Goal: Transaction & Acquisition: Download file/media

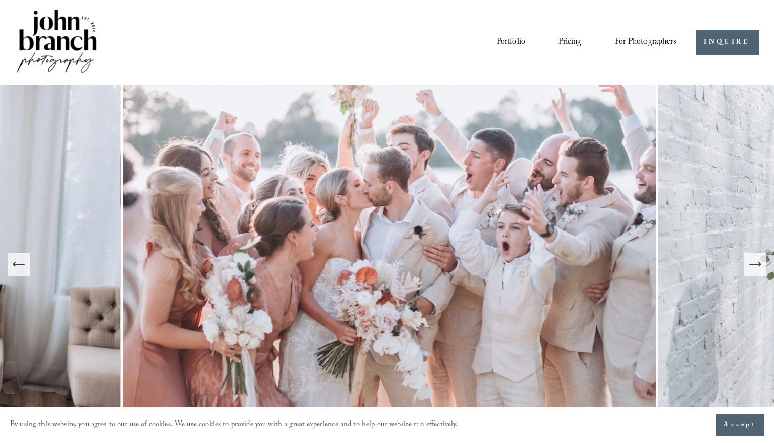
click at [745, 423] on span "Accept" at bounding box center [740, 425] width 32 height 10
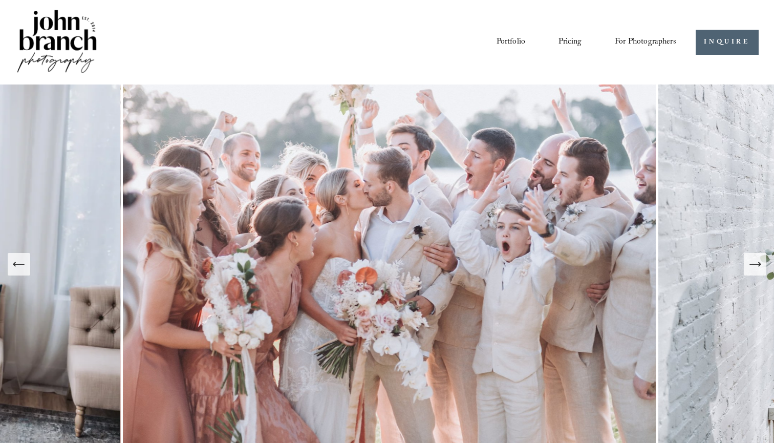
click at [0, 0] on span "Presets" at bounding box center [0, 0] width 0 height 0
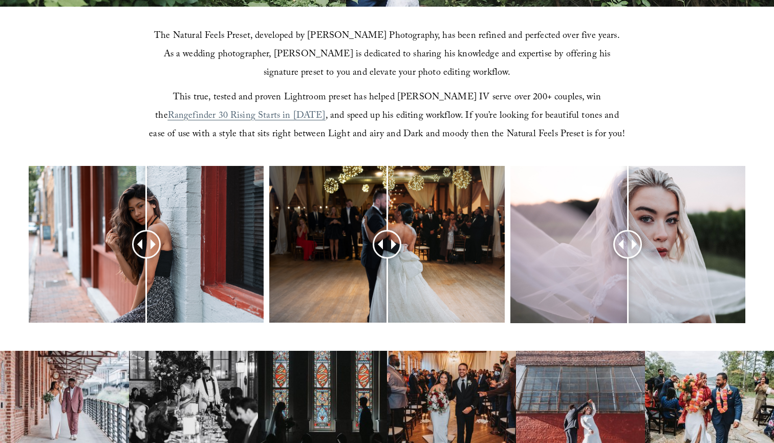
scroll to position [317, 0]
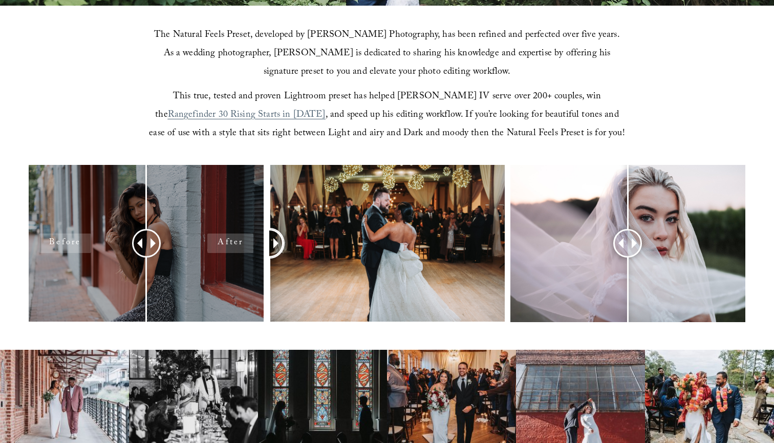
drag, startPoint x: 386, startPoint y: 245, endPoint x: 249, endPoint y: 258, distance: 137.9
click at [249, 258] on div at bounding box center [387, 257] width 774 height 184
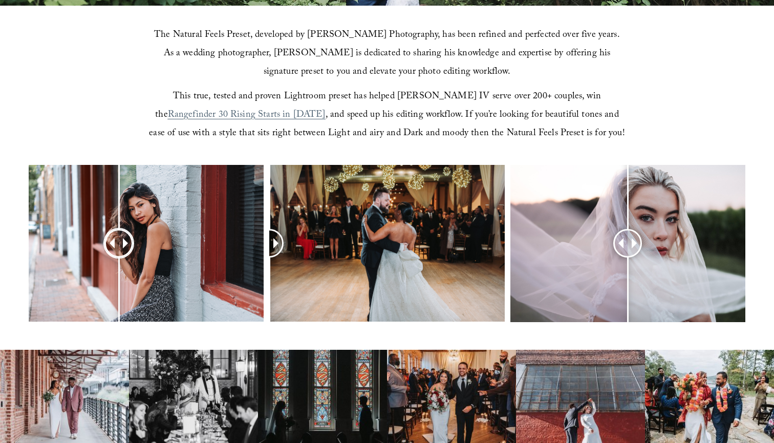
drag, startPoint x: 142, startPoint y: 242, endPoint x: 119, endPoint y: 262, distance: 30.5
click at [119, 256] on div at bounding box center [119, 243] width 26 height 26
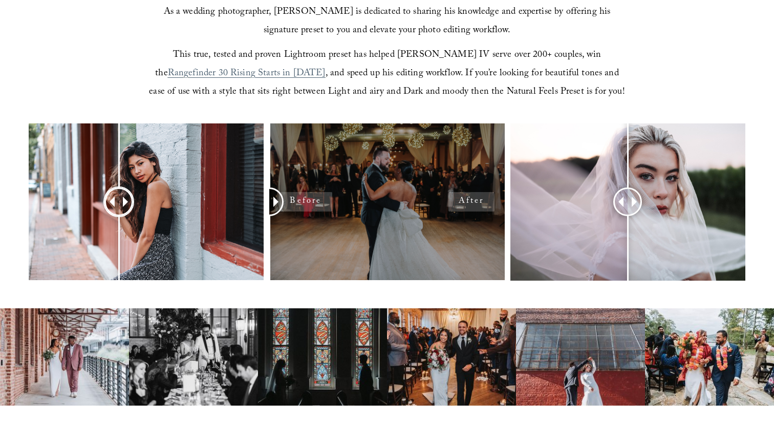
scroll to position [361, 0]
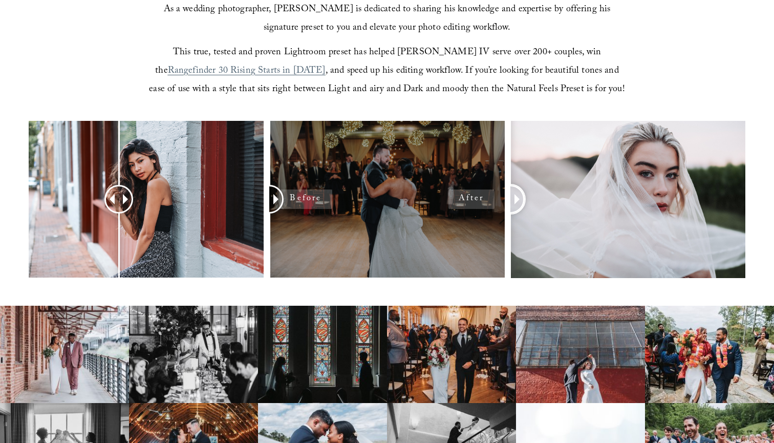
drag, startPoint x: 628, startPoint y: 193, endPoint x: 457, endPoint y: 234, distance: 175.8
click at [457, 234] on div at bounding box center [387, 213] width 774 height 184
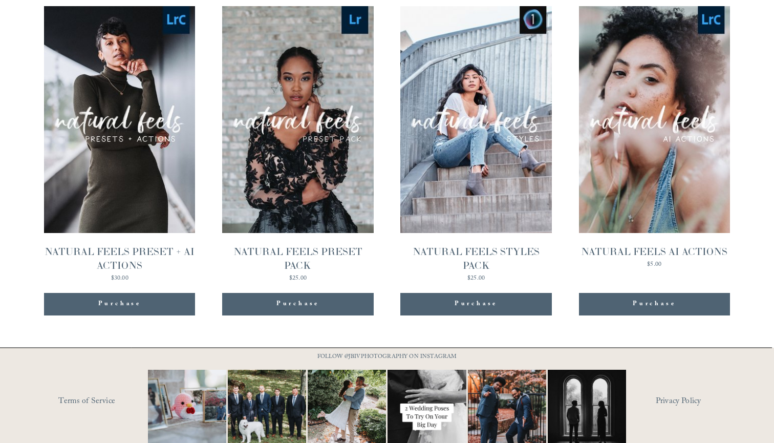
scroll to position [1015, 0]
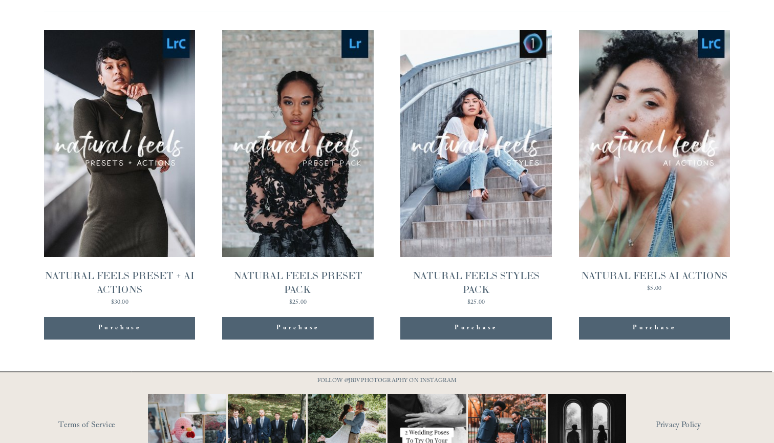
click at [309, 122] on span "Quick View" at bounding box center [298, 120] width 64 height 28
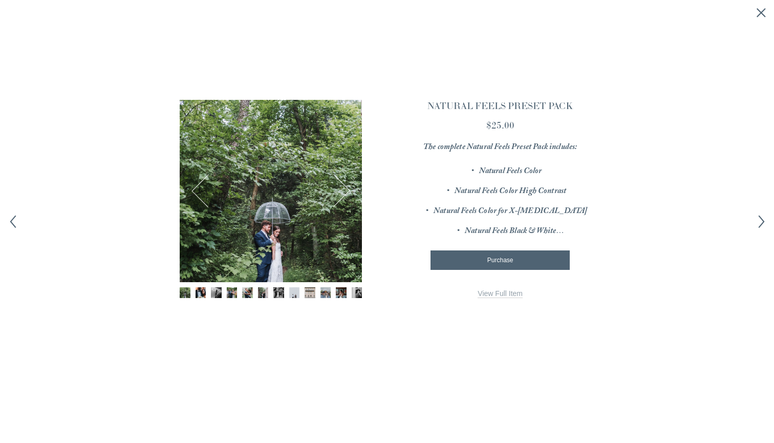
click at [350, 186] on button "Next" at bounding box center [333, 190] width 33 height 33
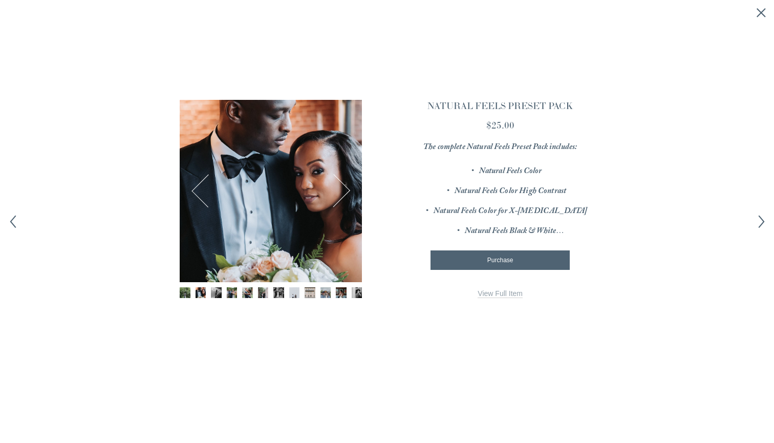
click at [344, 188] on button "Next" at bounding box center [333, 190] width 33 height 33
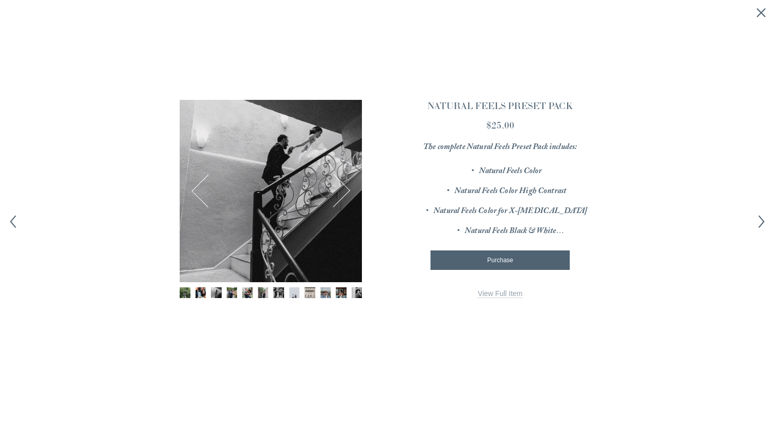
click at [344, 188] on button "Next" at bounding box center [333, 190] width 33 height 33
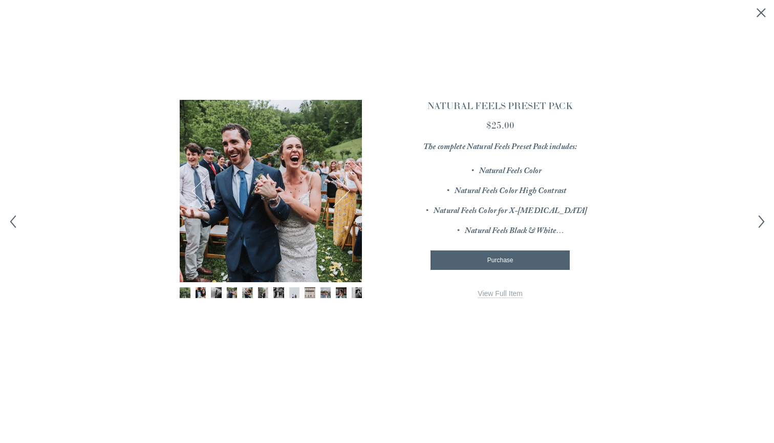
click at [344, 188] on button "Next" at bounding box center [333, 190] width 33 height 33
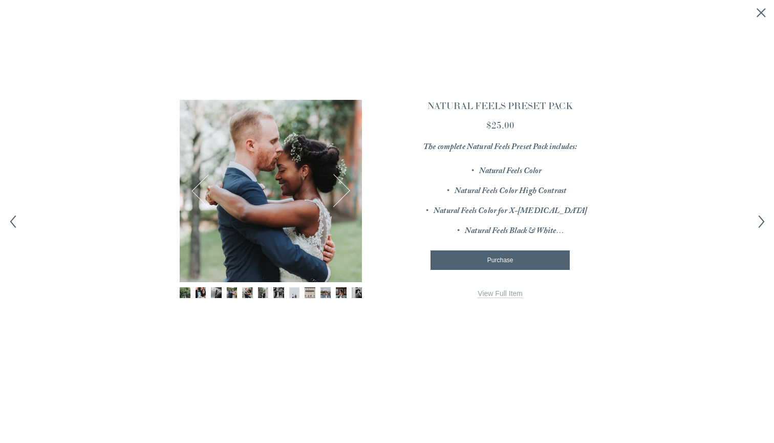
click at [490, 289] on link "View Full Item" at bounding box center [500, 293] width 45 height 9
click at [529, 256] on div "Purchase Added!" at bounding box center [500, 259] width 122 height 7
click at [761, 9] on icon "Close quick view" at bounding box center [761, 13] width 10 height 10
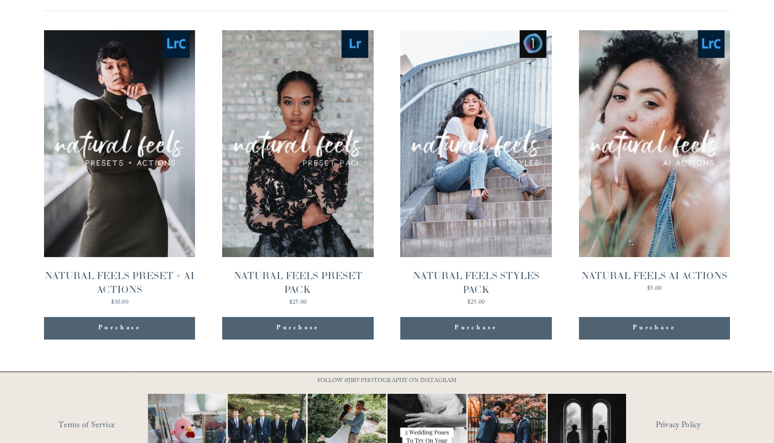
click at [309, 328] on div "Purchase" at bounding box center [297, 328] width 43 height 10
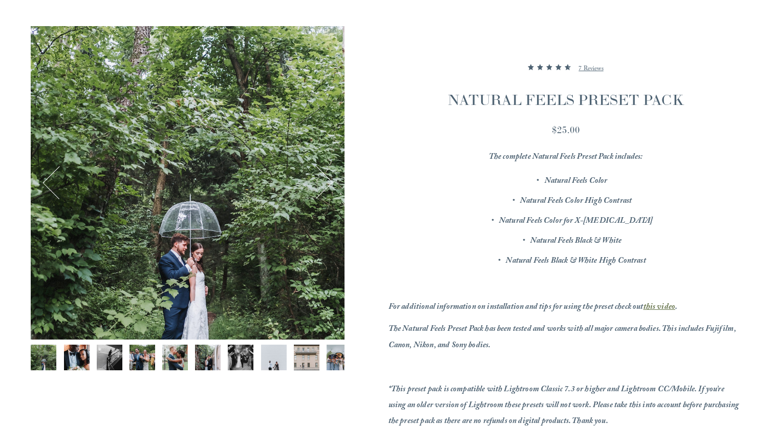
scroll to position [126, 0]
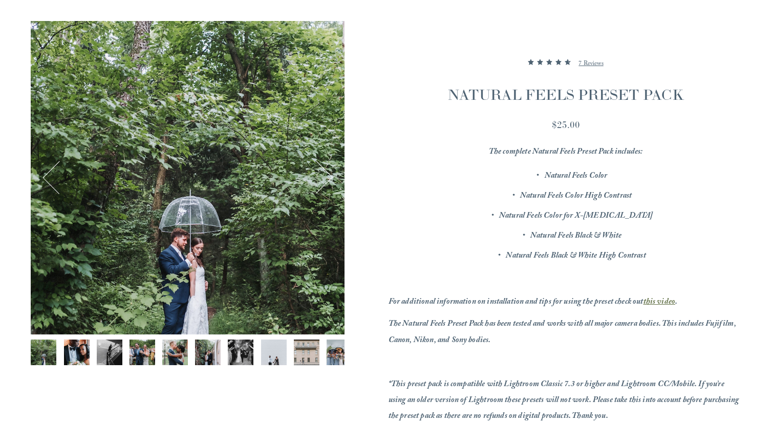
click at [71, 346] on img "Image 2 of 12" at bounding box center [77, 352] width 26 height 26
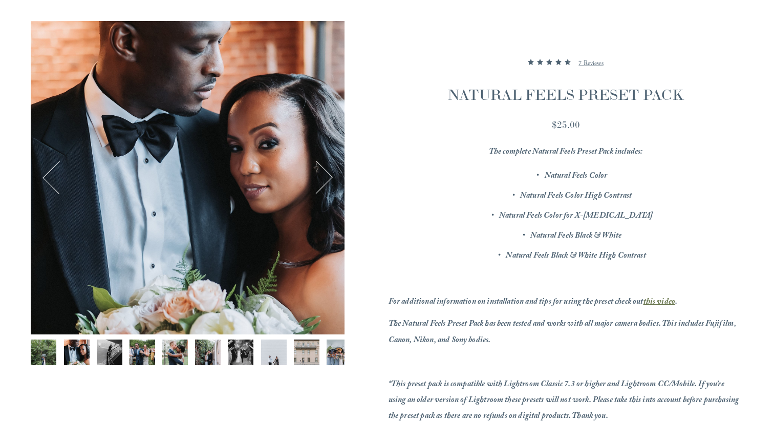
click at [332, 183] on button "Next" at bounding box center [315, 177] width 33 height 33
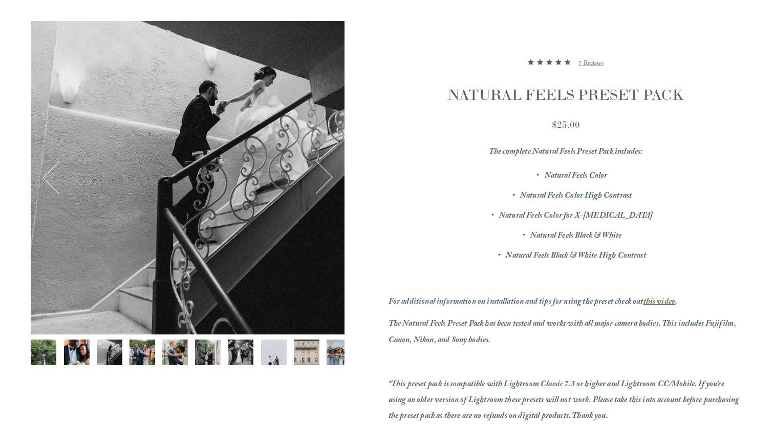
click at [332, 183] on button "Next" at bounding box center [315, 177] width 33 height 33
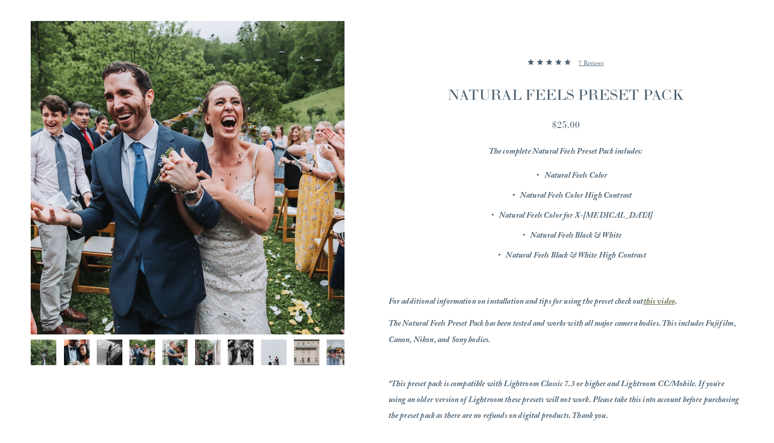
click at [332, 183] on button "Next" at bounding box center [315, 177] width 33 height 33
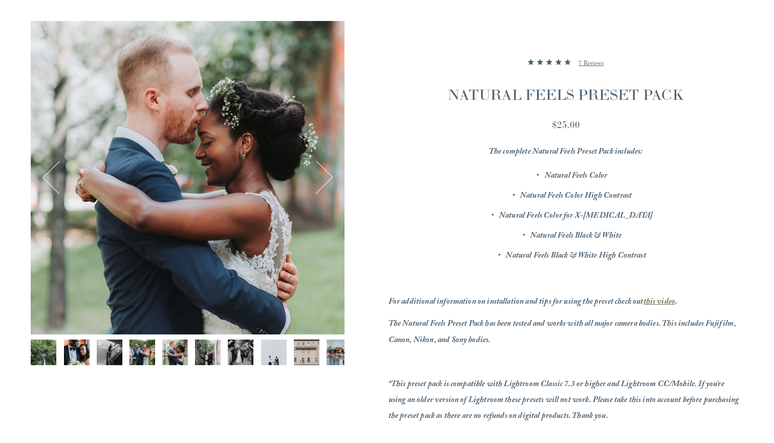
click at [332, 183] on button "Next" at bounding box center [315, 177] width 33 height 33
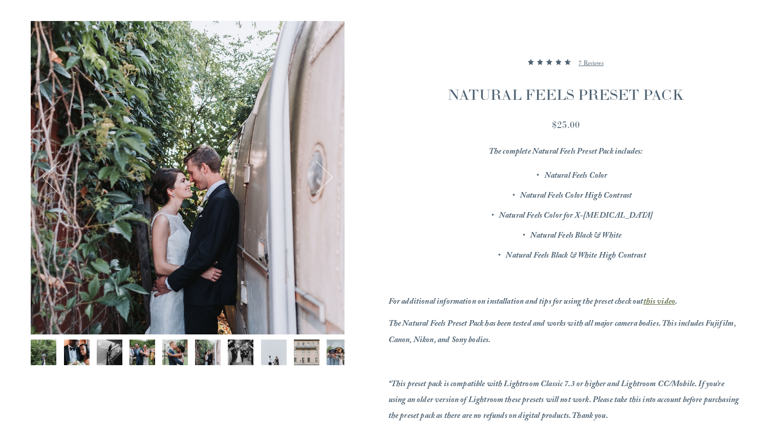
click at [332, 183] on button "Next" at bounding box center [315, 177] width 33 height 33
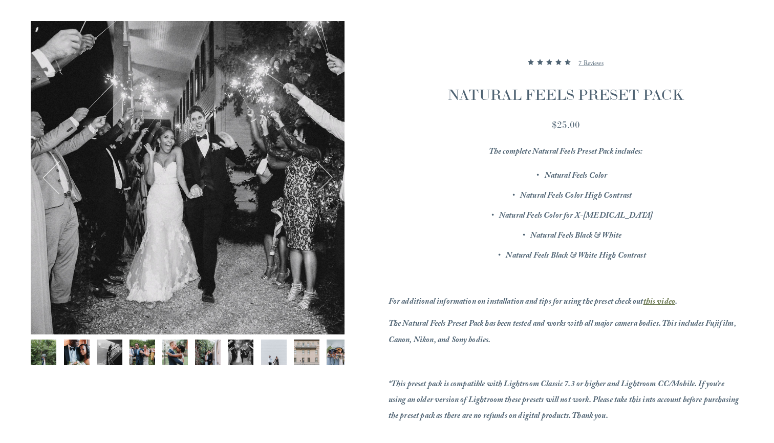
click at [332, 183] on button "Next" at bounding box center [315, 177] width 33 height 33
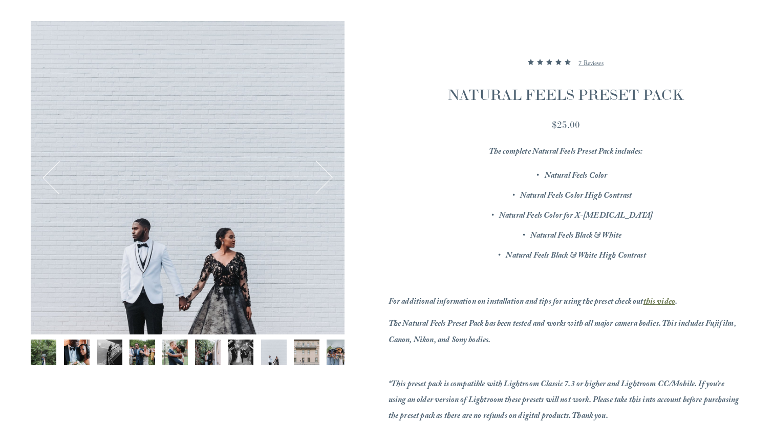
click at [332, 183] on button "Next" at bounding box center [315, 177] width 33 height 33
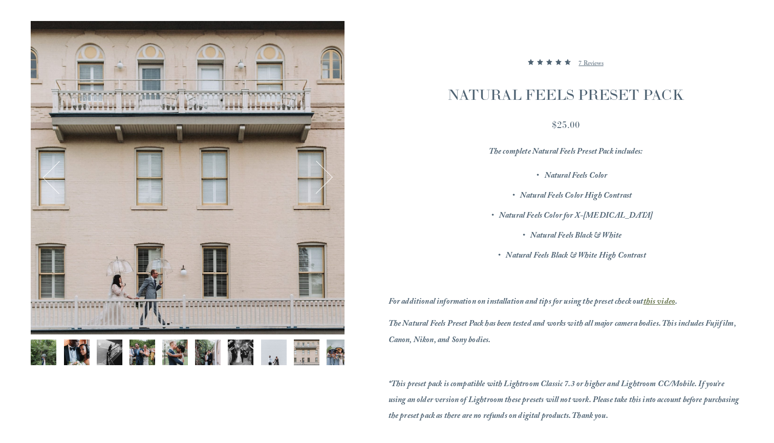
click at [332, 183] on button "Next" at bounding box center [315, 177] width 33 height 33
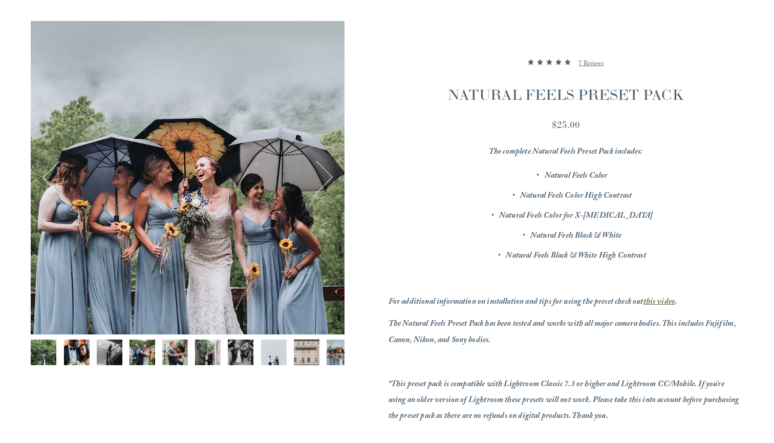
click at [48, 181] on button "Previous" at bounding box center [58, 177] width 33 height 33
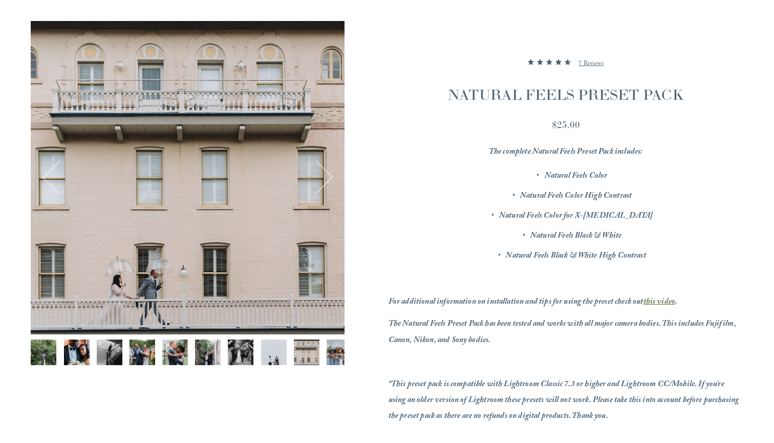
click at [316, 181] on button "Next" at bounding box center [315, 177] width 33 height 33
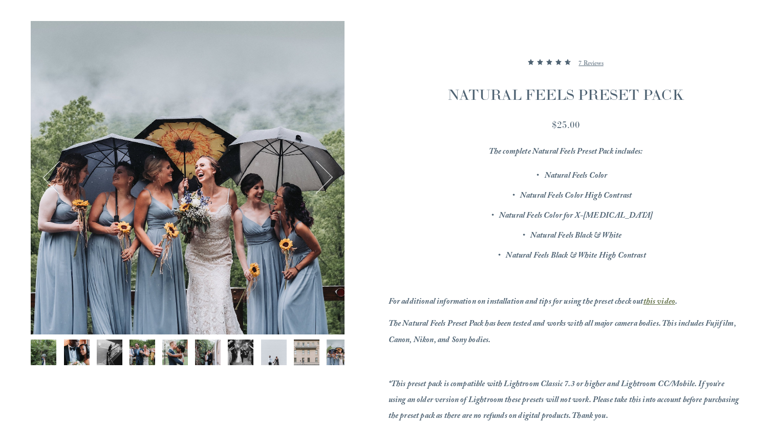
click at [316, 181] on button "Next" at bounding box center [315, 177] width 33 height 33
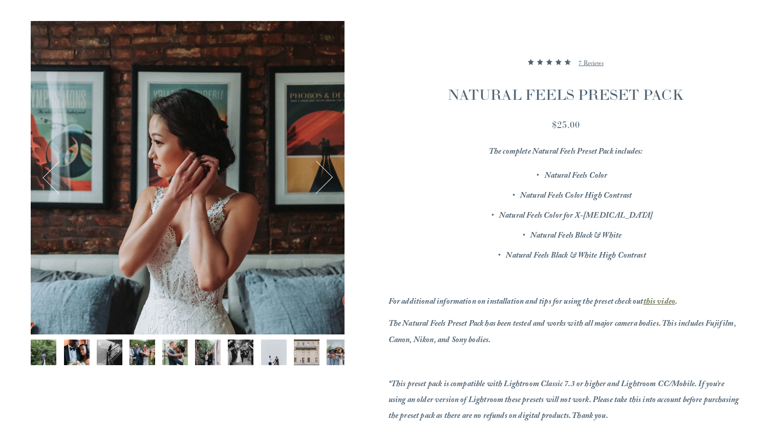
click at [316, 181] on button "Next" at bounding box center [315, 177] width 33 height 33
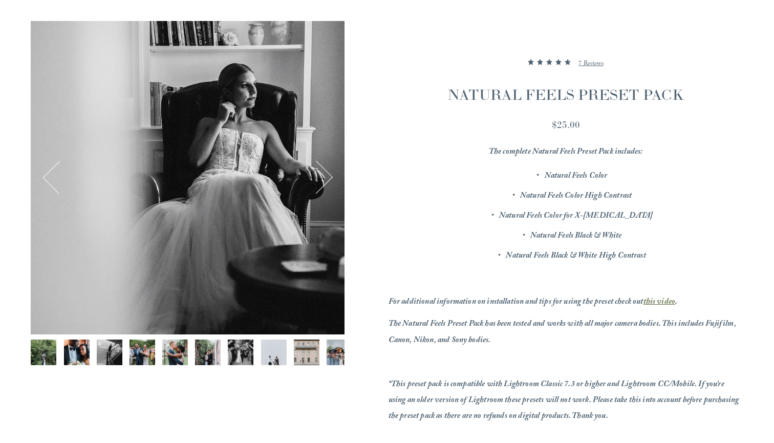
click at [316, 181] on button "Next" at bounding box center [315, 177] width 33 height 33
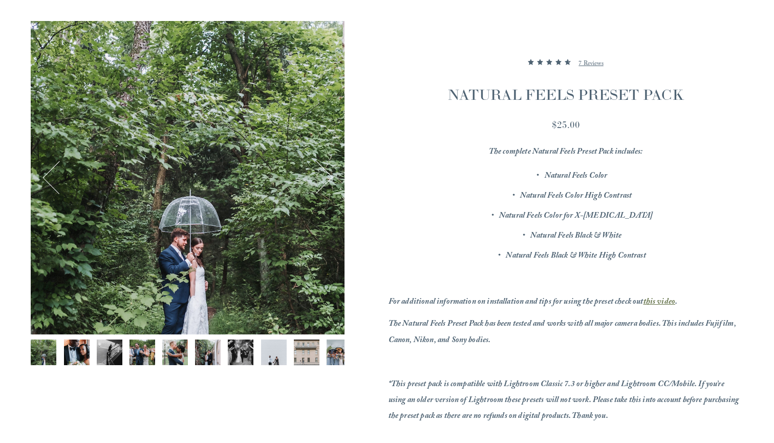
click at [316, 181] on button "Next" at bounding box center [315, 177] width 33 height 33
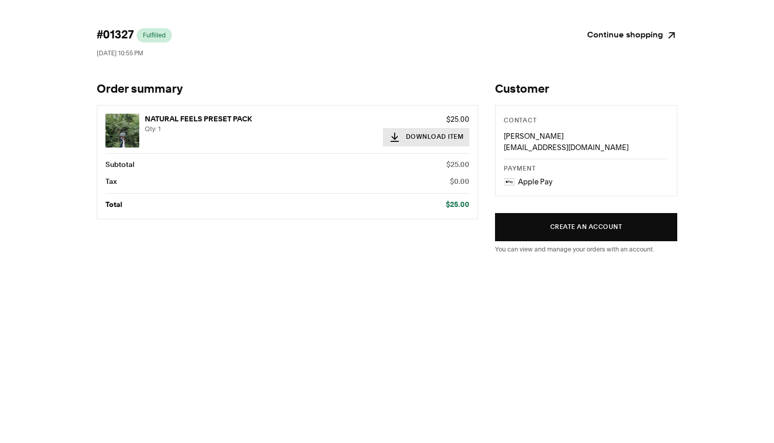
click at [440, 135] on button "Download Item" at bounding box center [426, 137] width 87 height 18
